Goal: Task Accomplishment & Management: Use online tool/utility

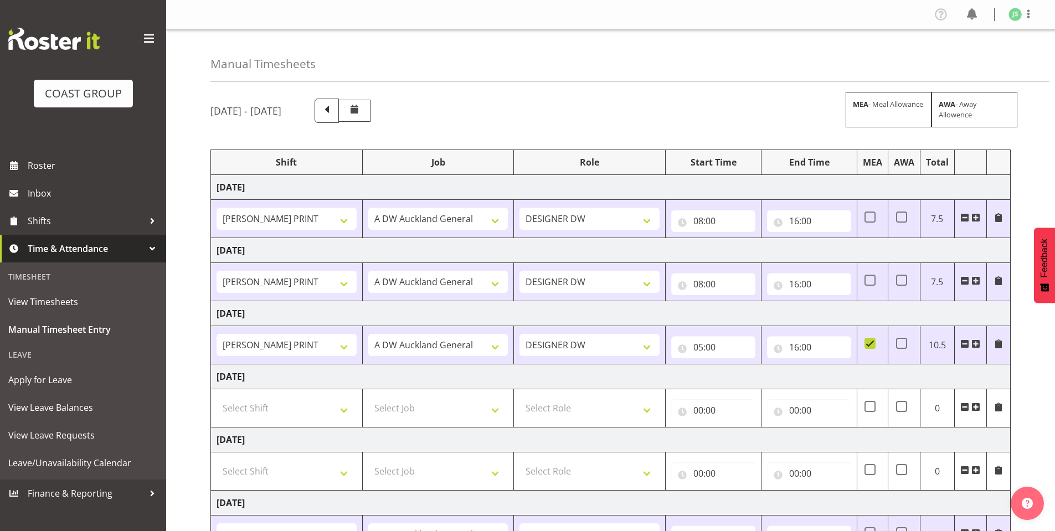
select select "6781"
select select "610"
select select "6781"
select select "610"
select select "6781"
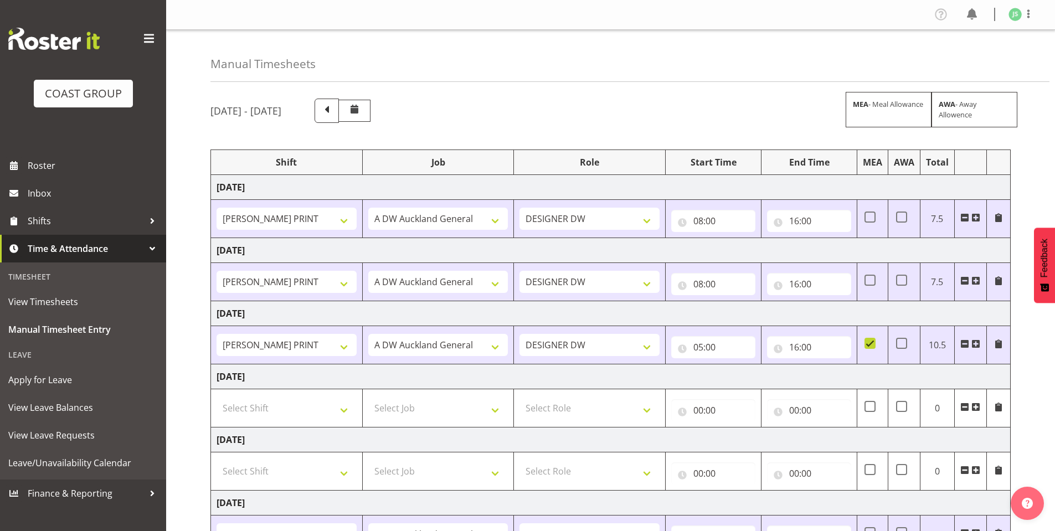
select select "610"
select select "6781"
select select "610"
select select "6781"
select select "610"
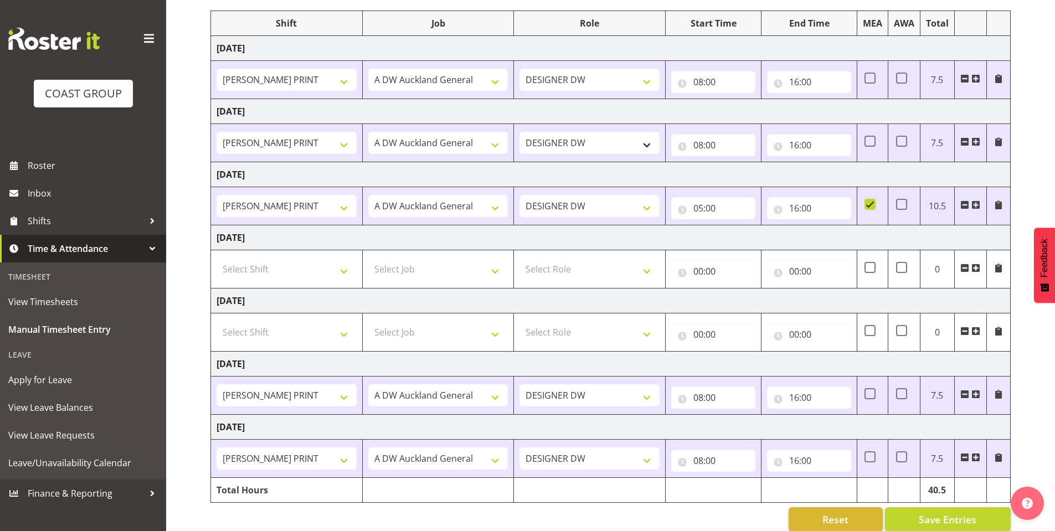
scroll to position [156, 0]
